Goal: Task Accomplishment & Management: Manage account settings

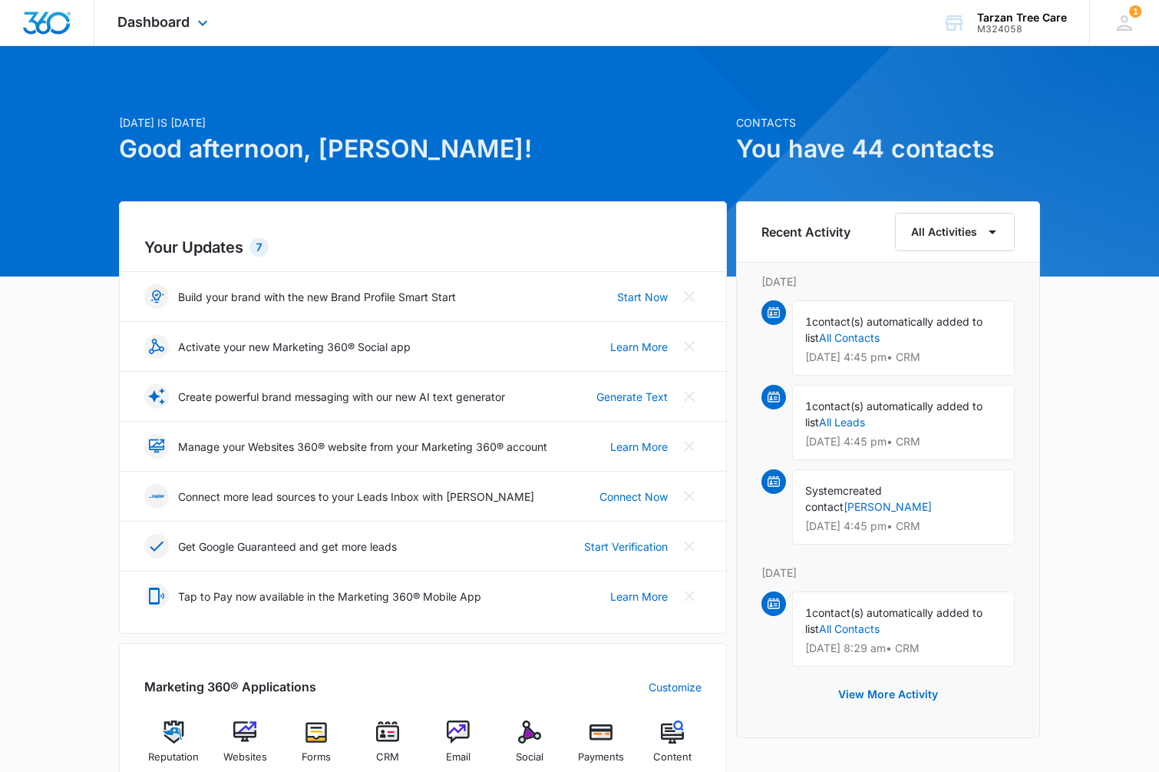
click at [187, 34] on div "Dashboard Apps Reputation Websites Forms CRM Email Social Payments POS Content …" at bounding box center [164, 22] width 140 height 45
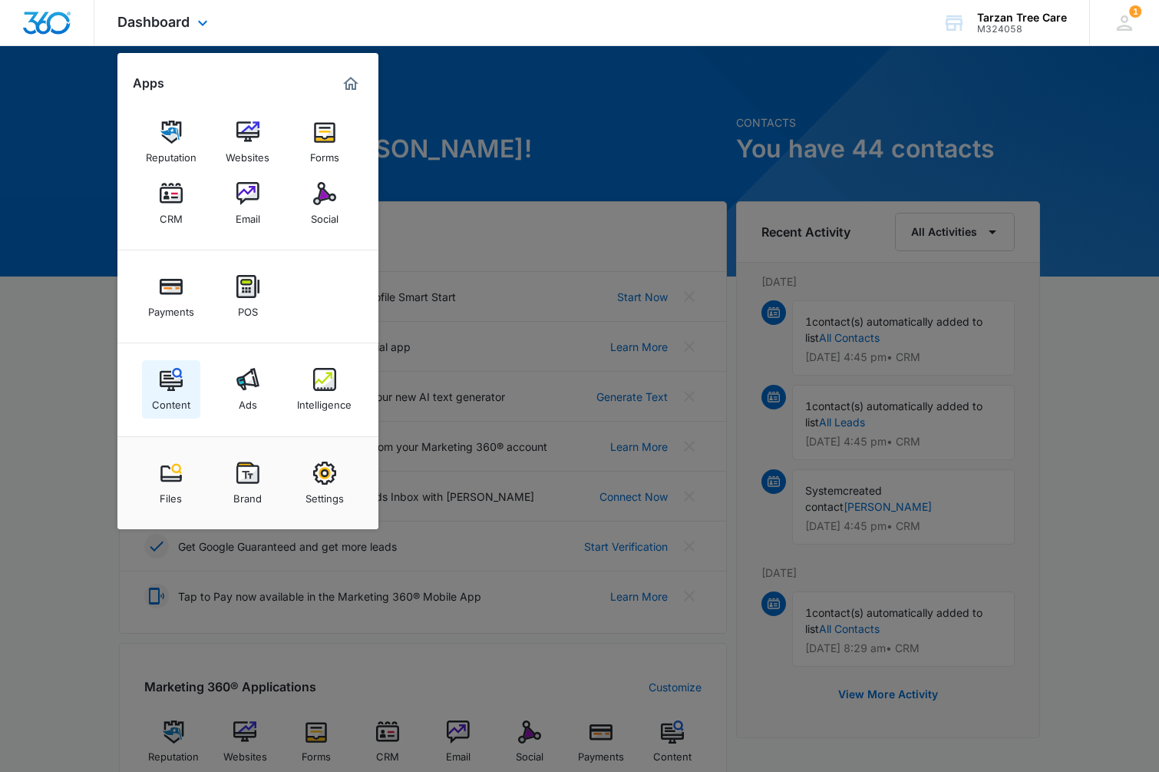
click at [163, 379] on img at bounding box center [171, 379] width 23 height 23
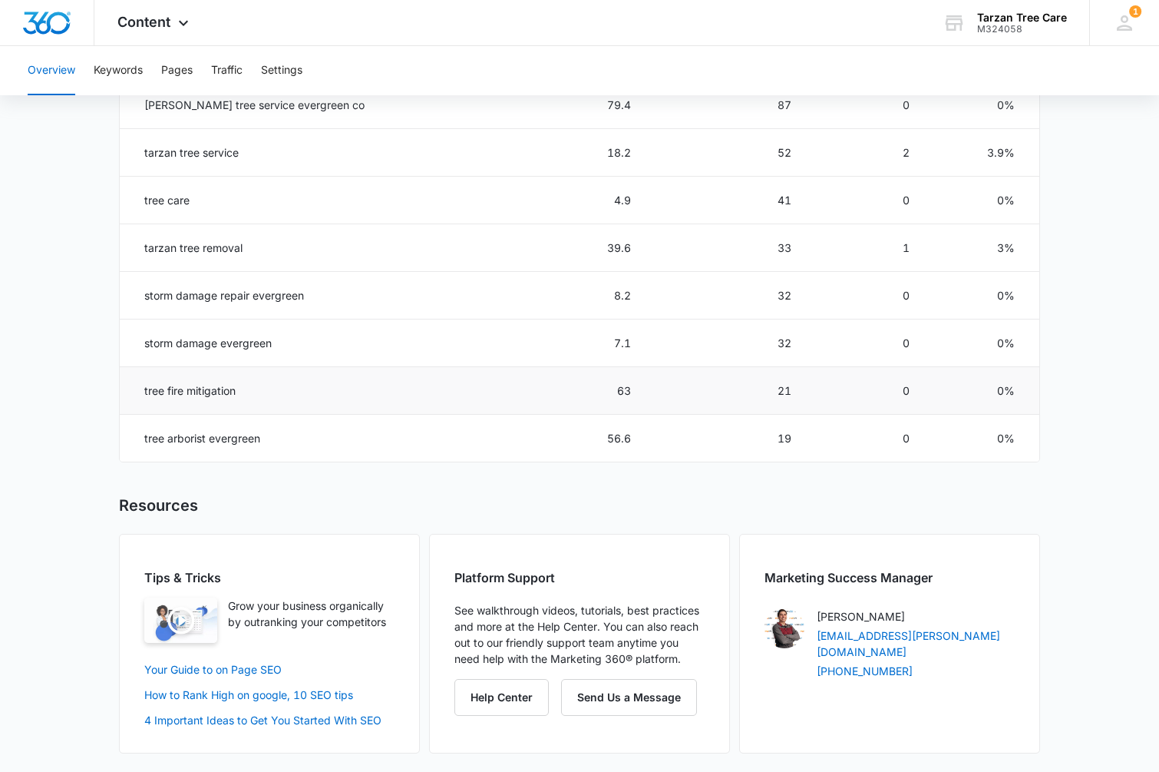
scroll to position [529, 0]
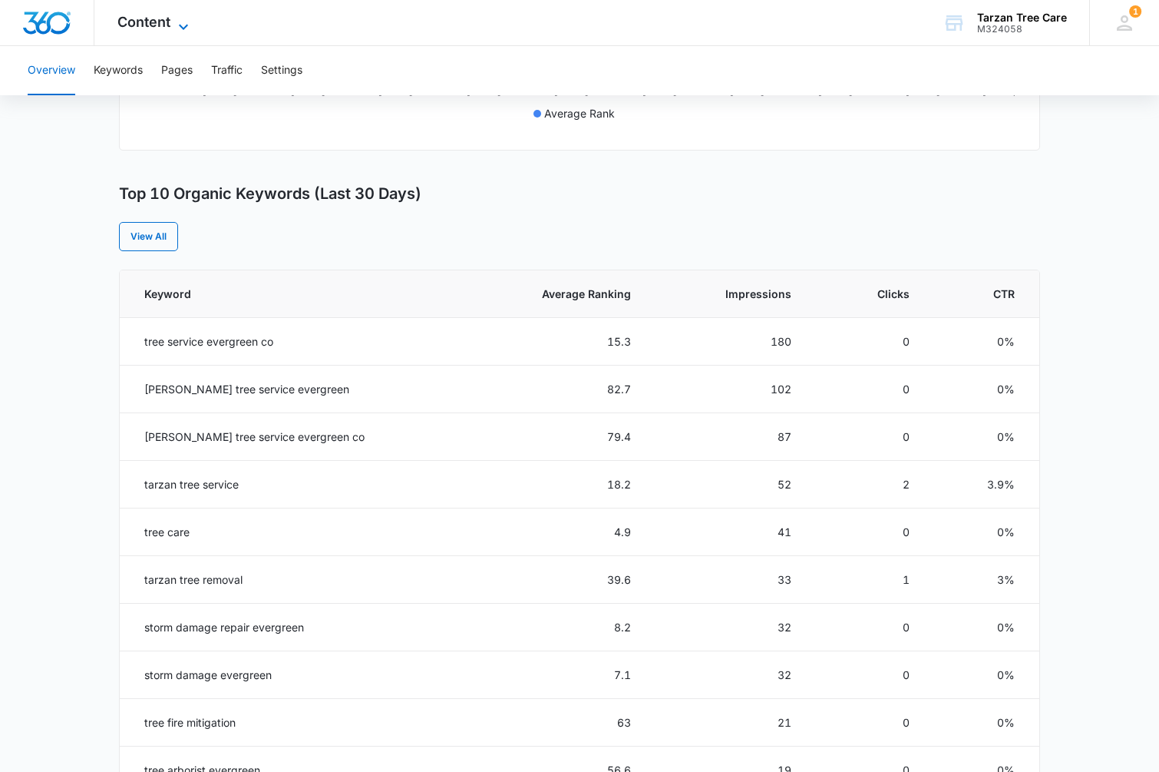
click at [124, 28] on span "Content" at bounding box center [143, 22] width 53 height 16
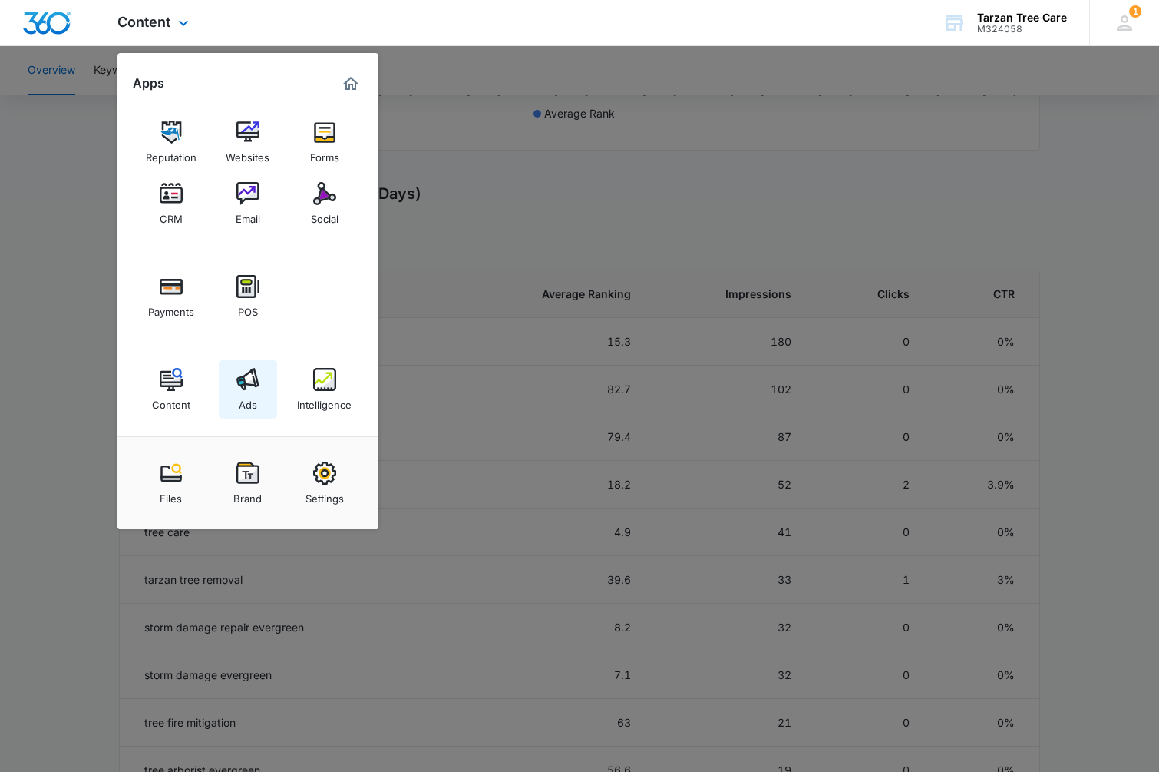
click at [253, 378] on img at bounding box center [247, 379] width 23 height 23
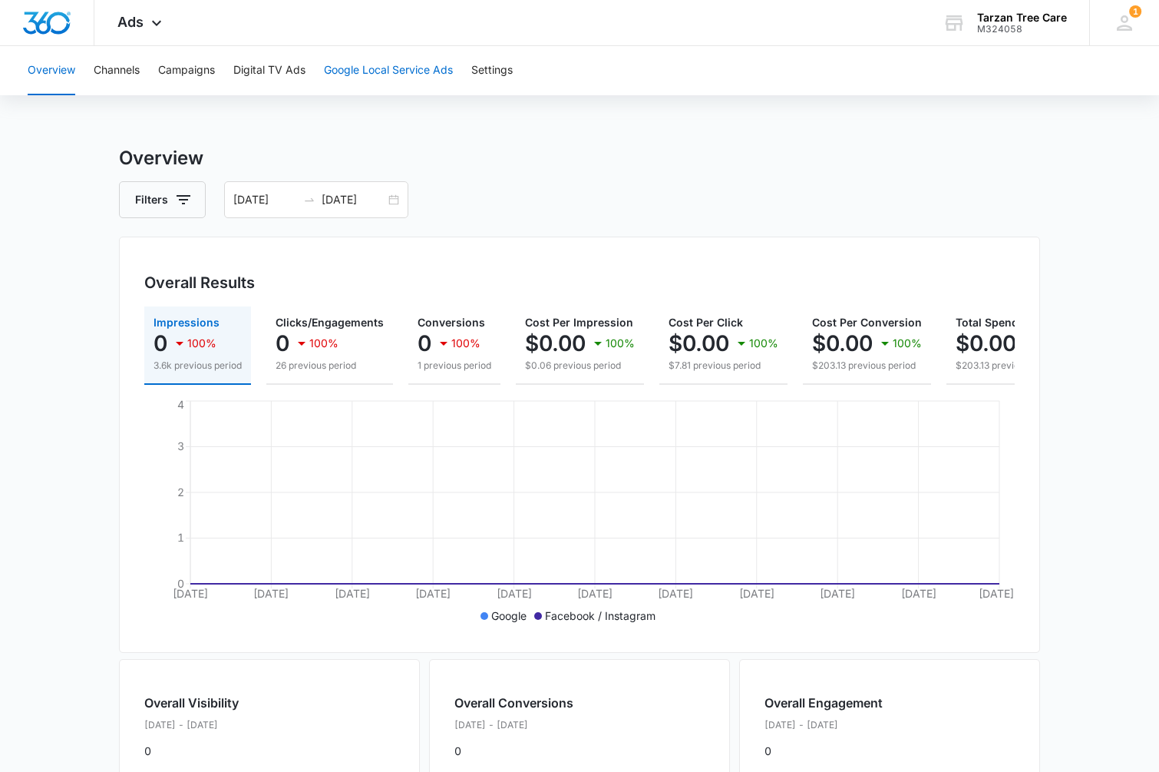
click at [377, 73] on button "Google Local Service Ads" at bounding box center [388, 70] width 129 height 49
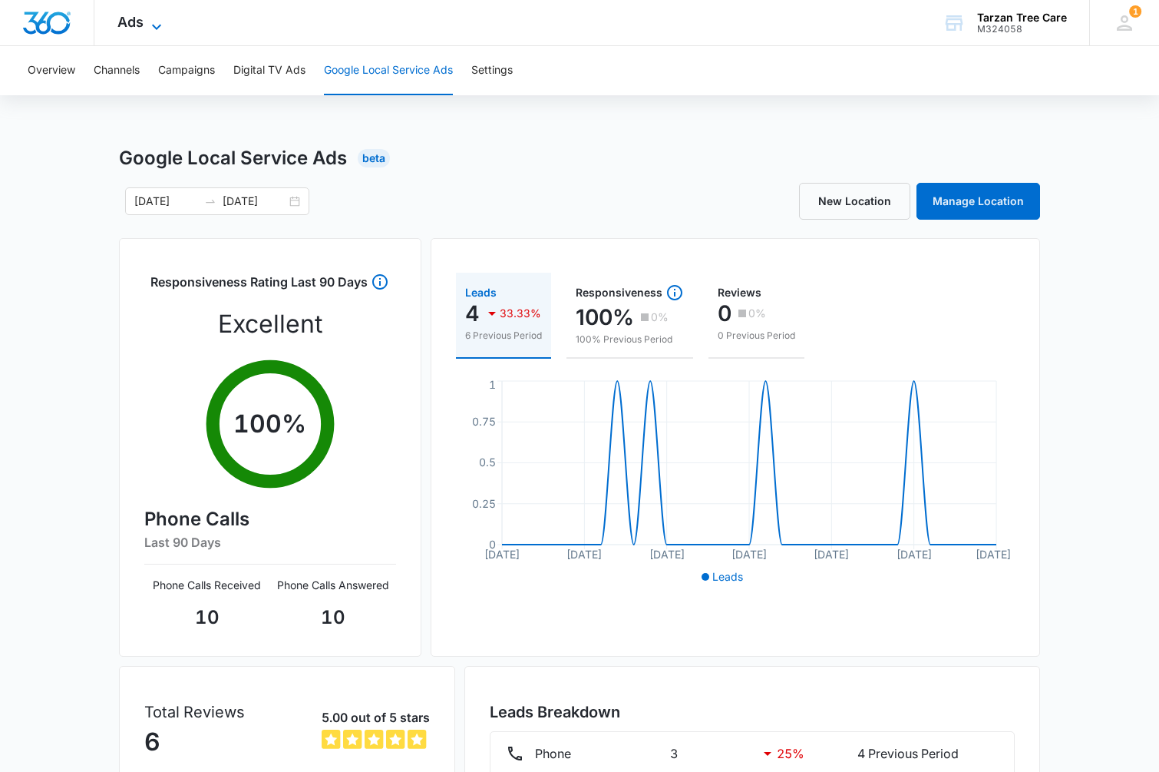
click at [147, 23] on icon at bounding box center [156, 27] width 18 height 18
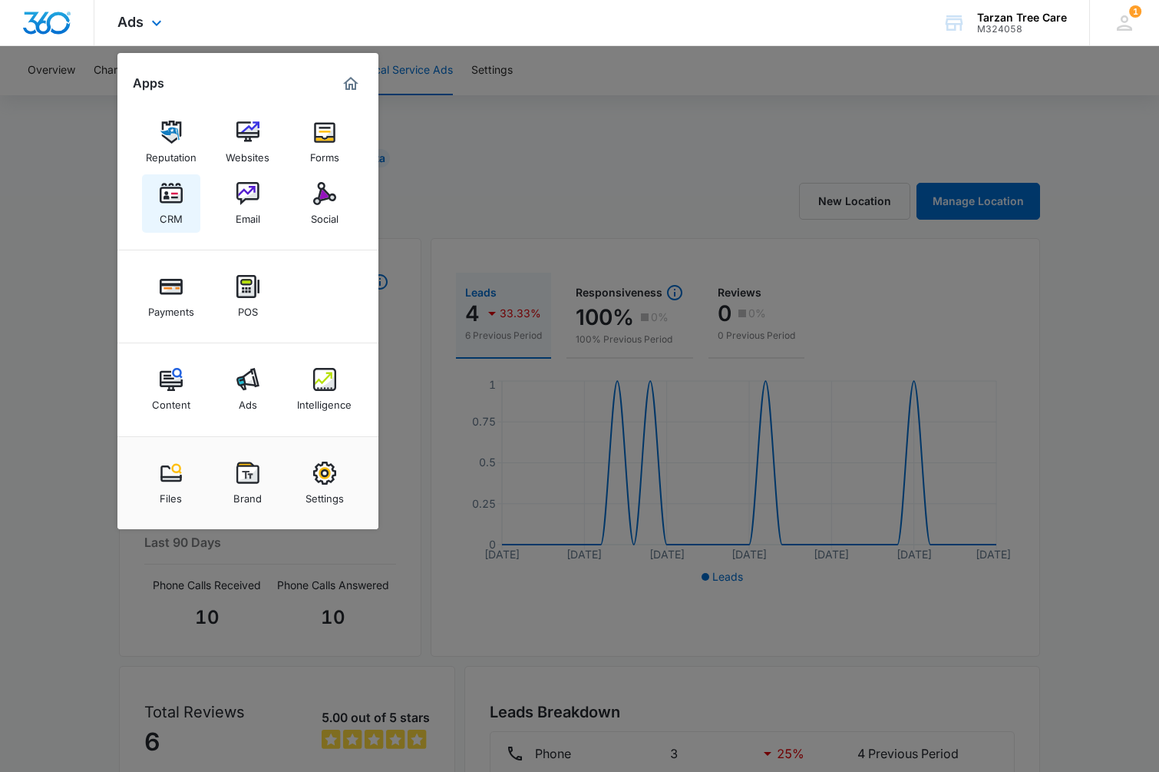
click at [175, 191] on img at bounding box center [171, 193] width 23 height 23
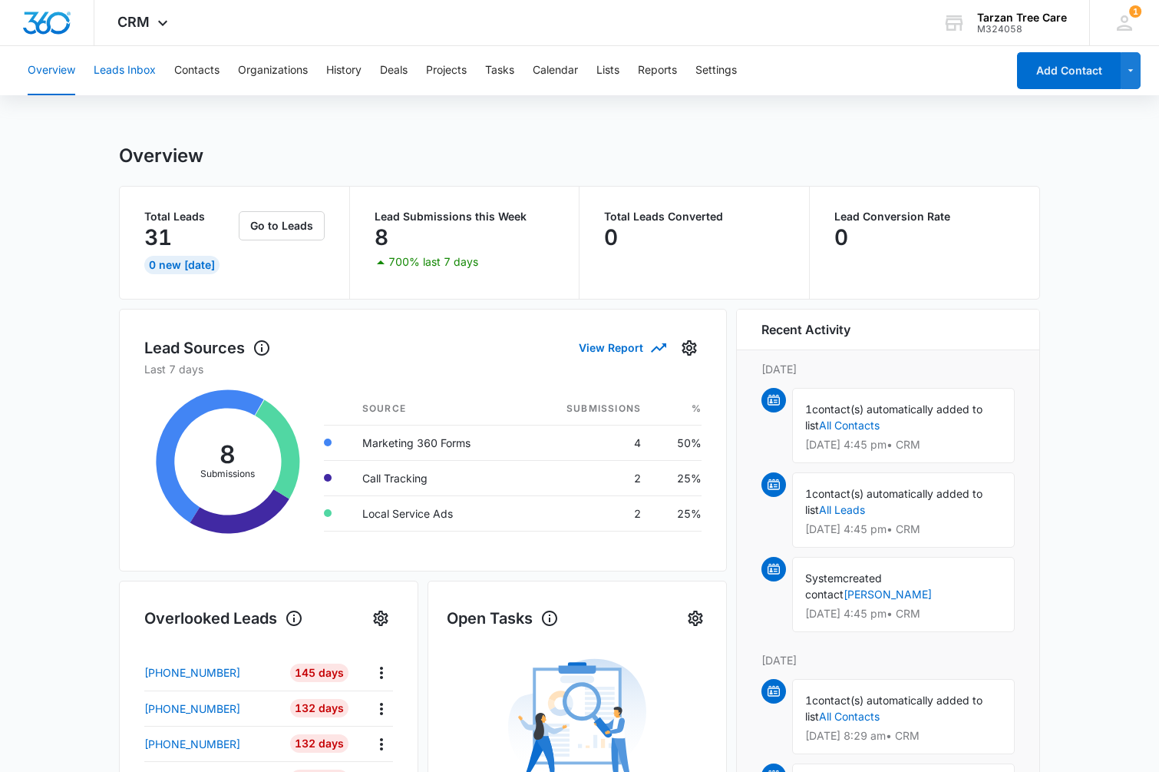
click at [147, 74] on button "Leads Inbox" at bounding box center [125, 70] width 62 height 49
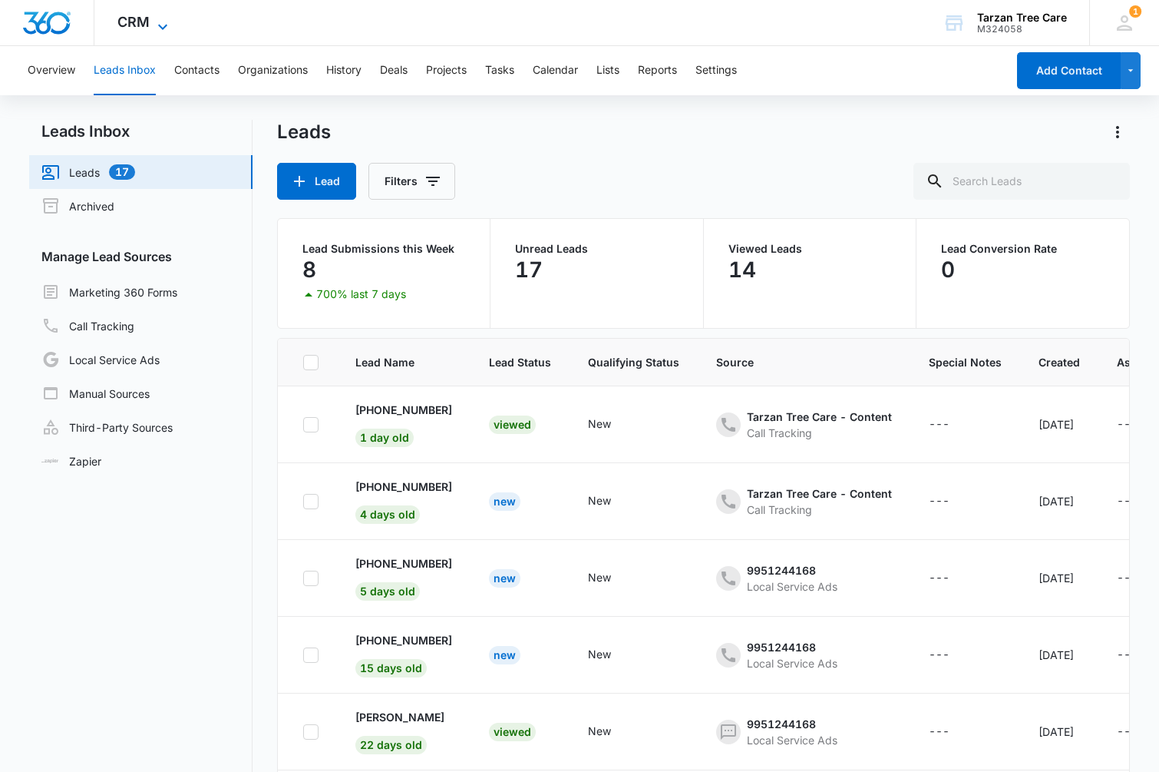
click at [162, 20] on icon at bounding box center [163, 27] width 18 height 18
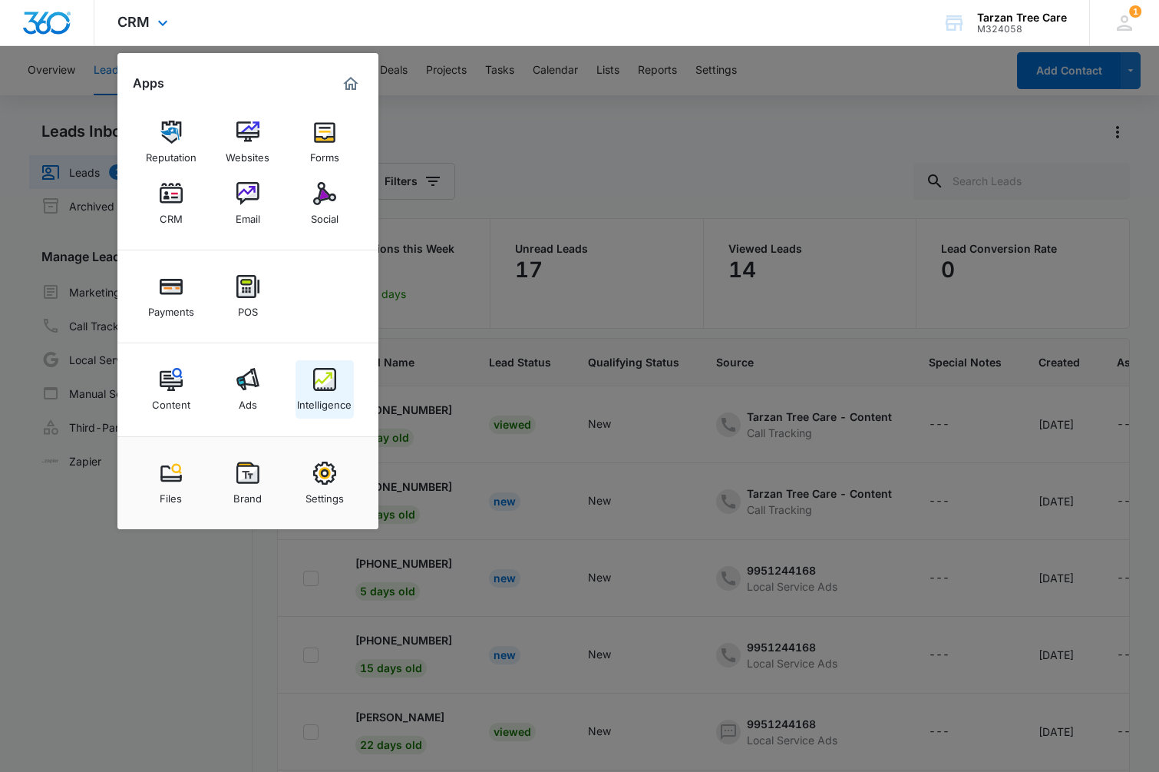
click at [316, 388] on img at bounding box center [324, 379] width 23 height 23
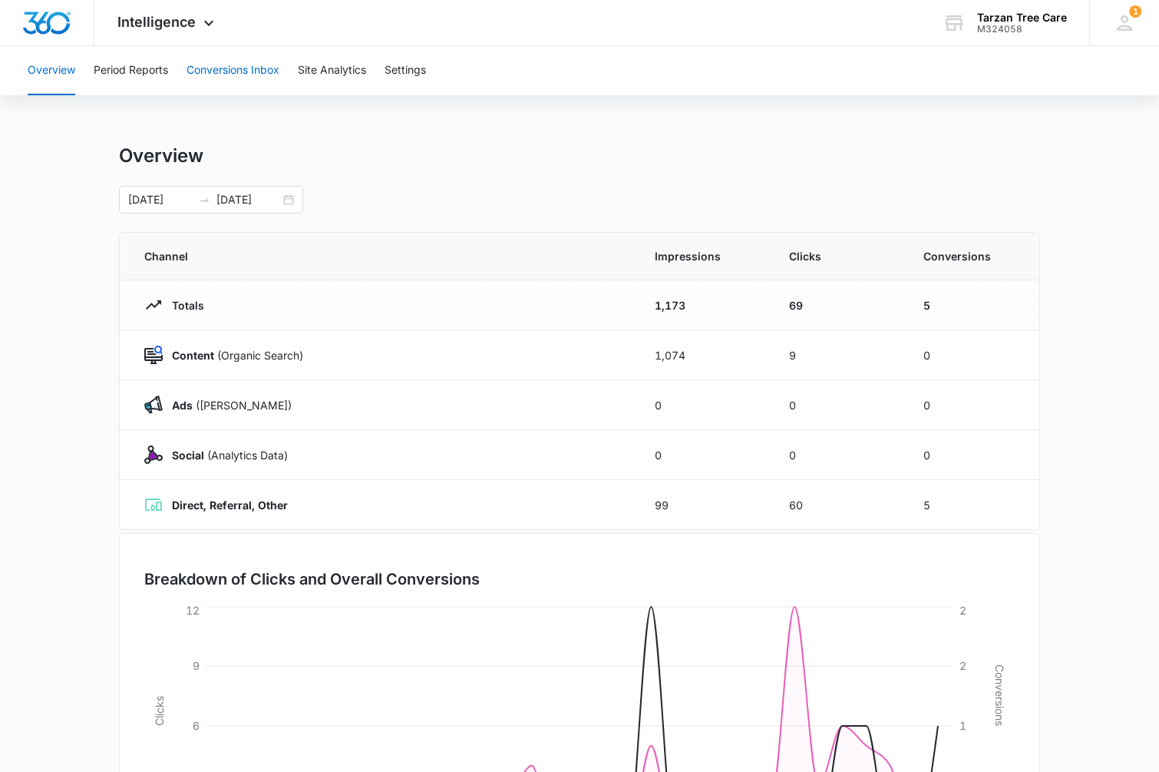
click at [251, 68] on button "Conversions Inbox" at bounding box center [233, 70] width 93 height 49
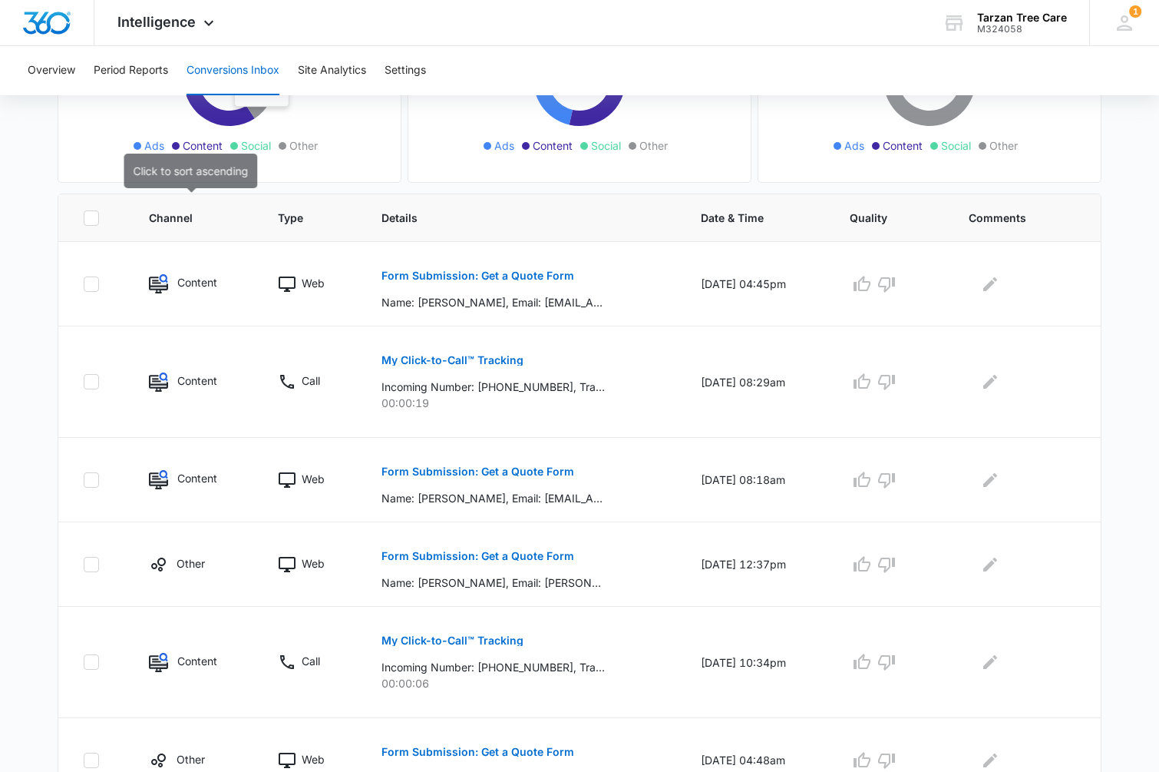
scroll to position [243, 0]
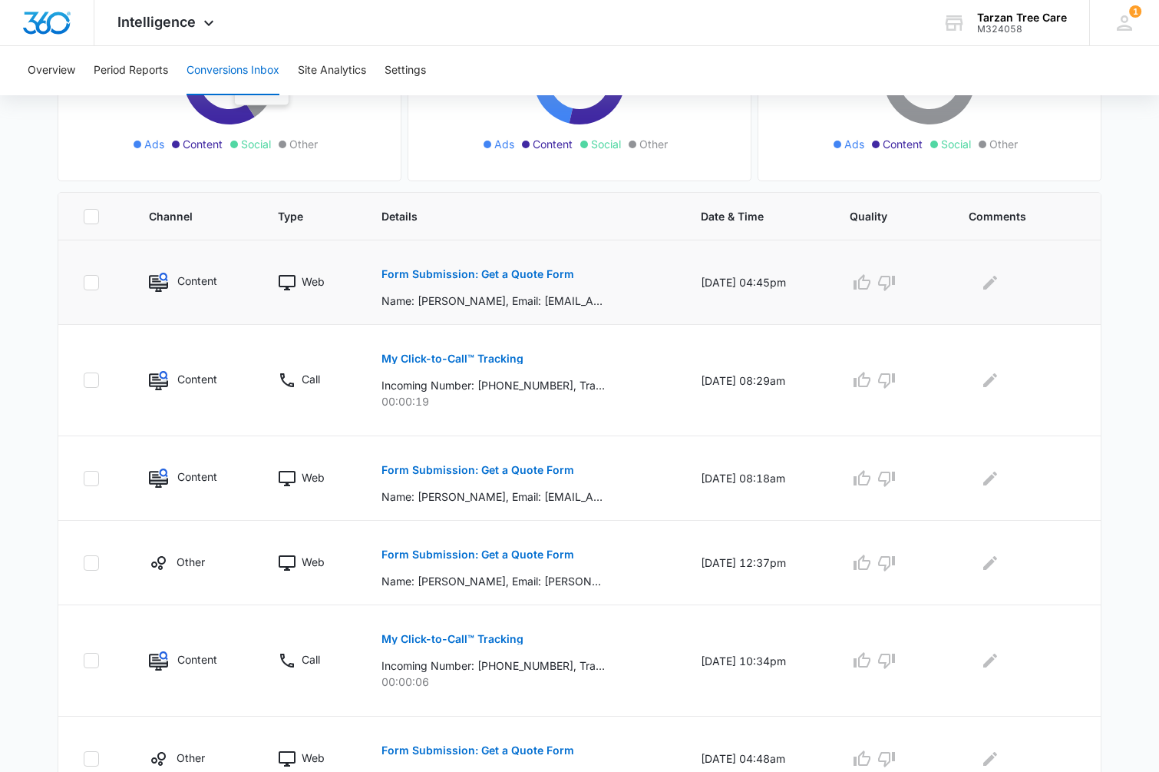
click at [414, 272] on p "Form Submission: Get a Quote Form" at bounding box center [478, 274] width 193 height 11
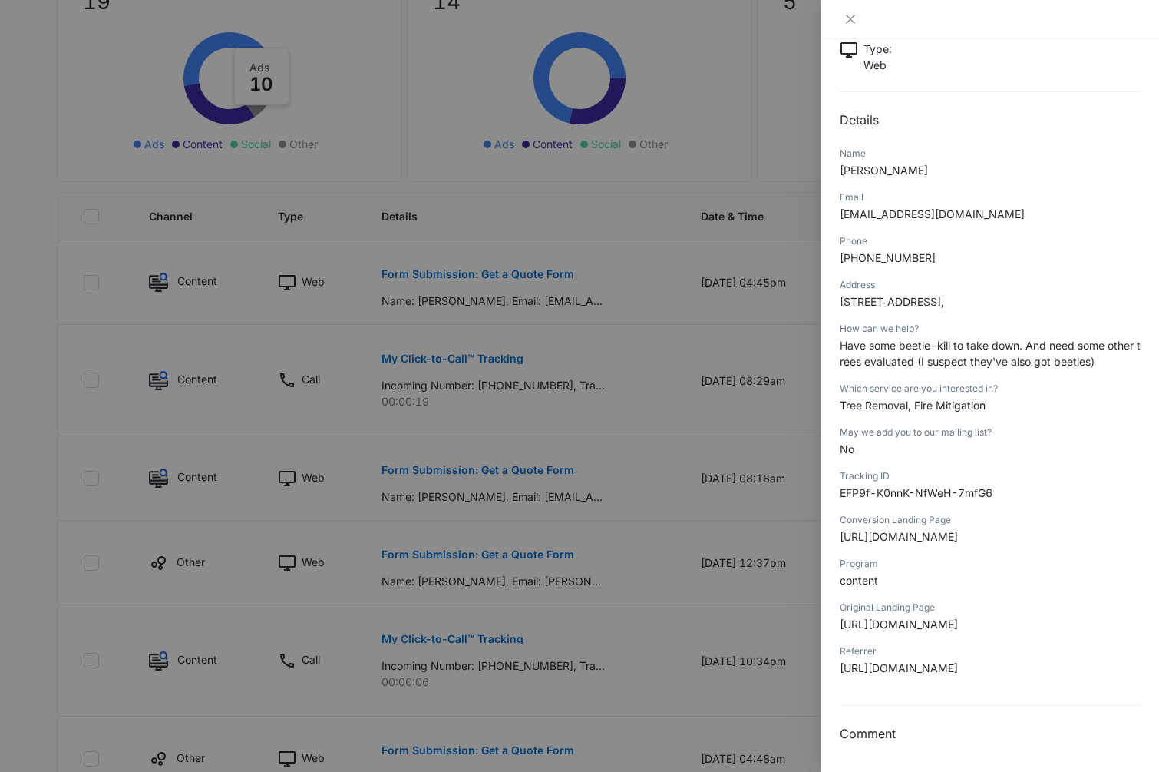
scroll to position [107, 0]
